Goal: Information Seeking & Learning: Learn about a topic

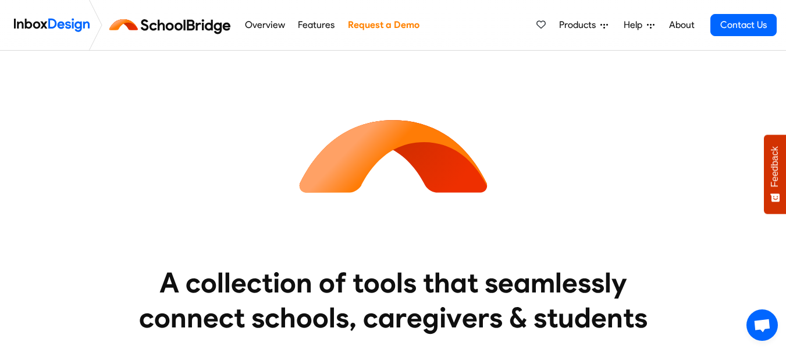
click at [372, 31] on link "Request a Demo" at bounding box center [383, 24] width 78 height 23
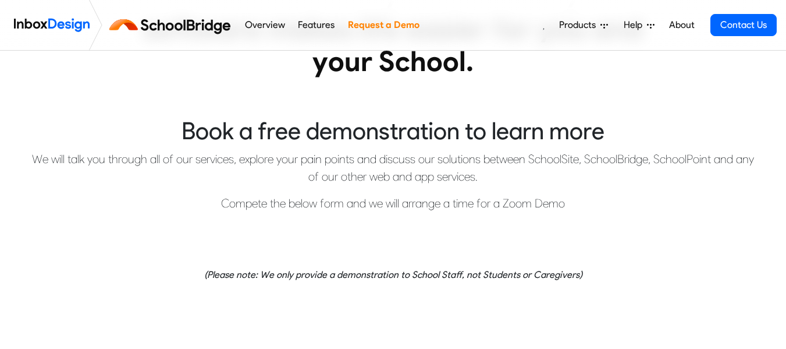
scroll to position [58, 0]
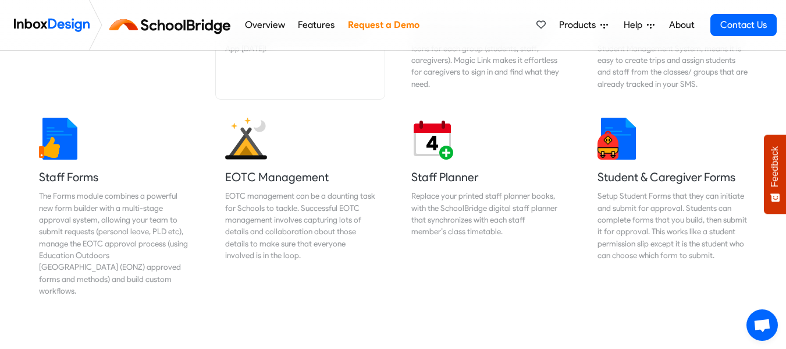
scroll to position [582, 0]
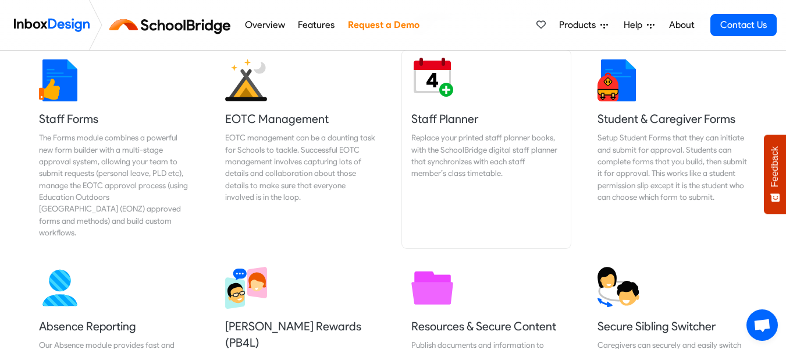
click at [445, 116] on h5 "Staff Planner" at bounding box center [486, 119] width 150 height 16
